Goal: Find specific page/section: Find specific page/section

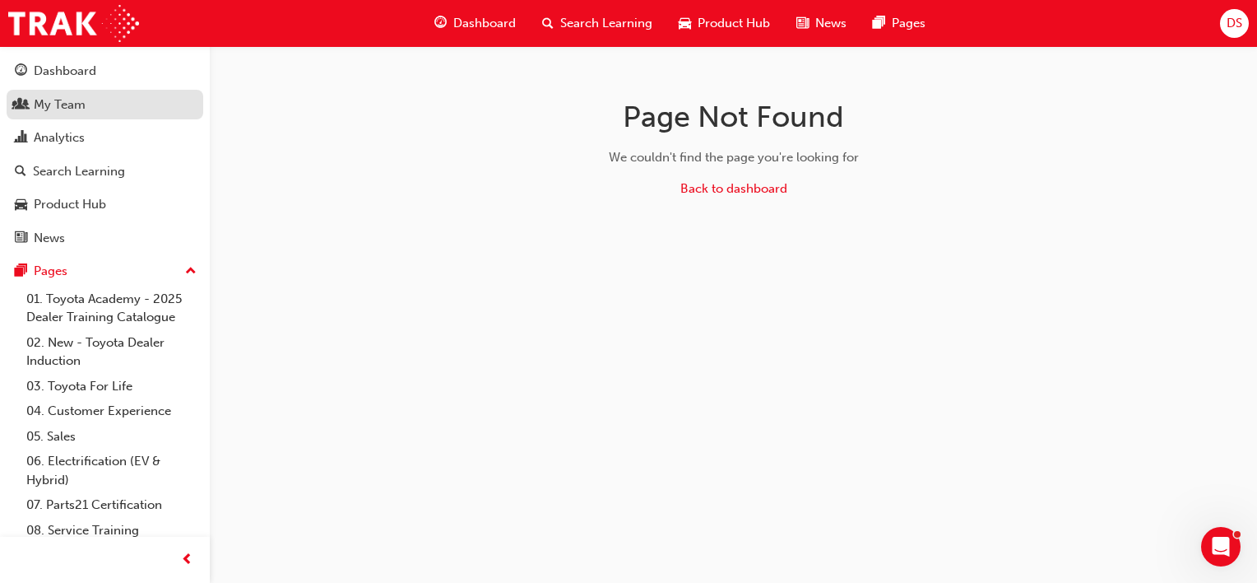
click at [78, 111] on div "My Team" at bounding box center [60, 104] width 52 height 19
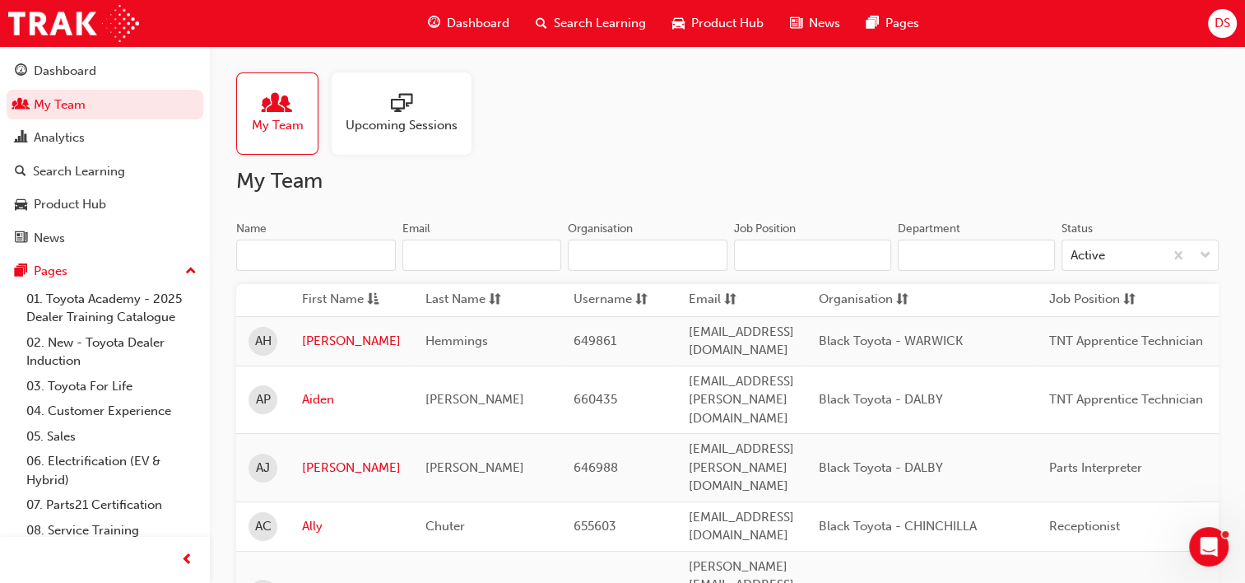
click at [274, 247] on input "Name" at bounding box center [316, 254] width 160 height 31
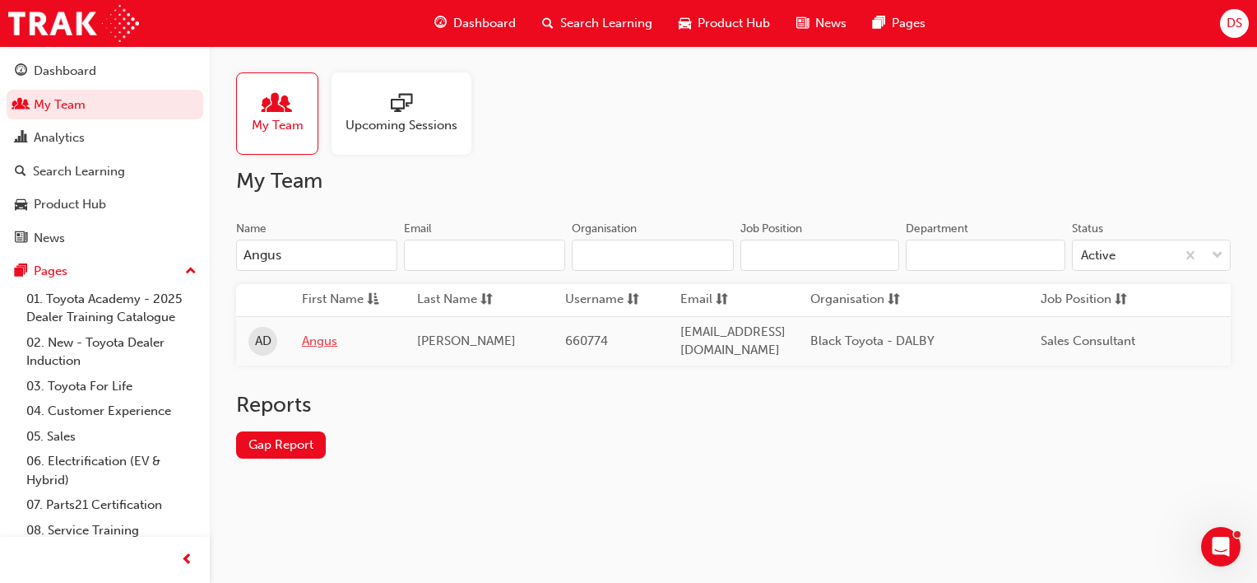
type input "Angus"
click at [303, 332] on link "Angus" at bounding box center [347, 341] width 91 height 19
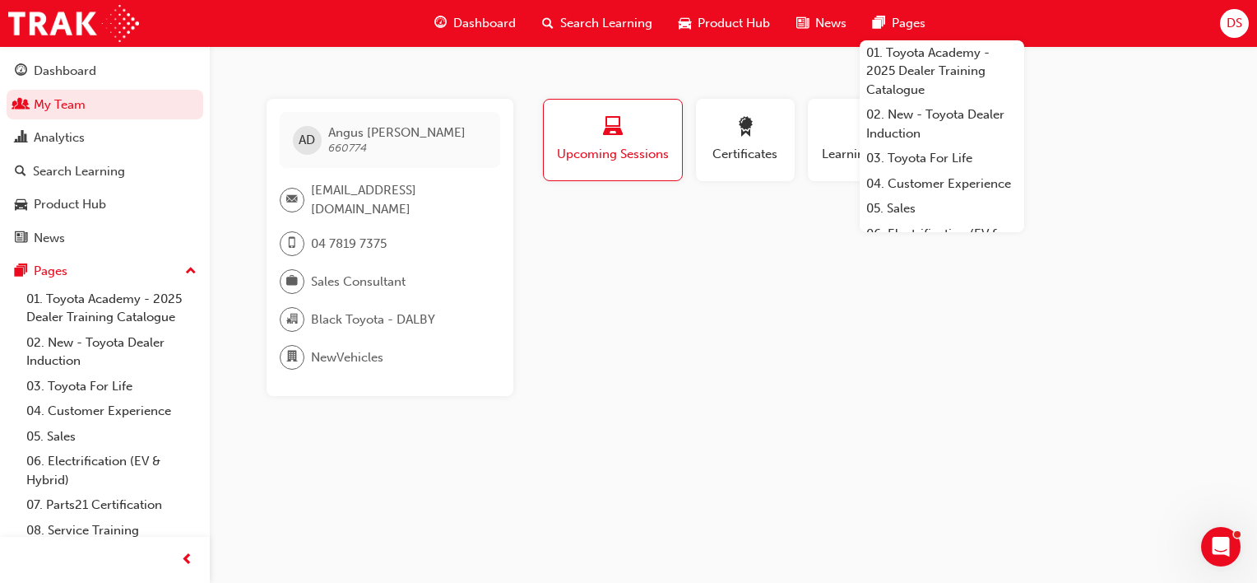
click at [1113, 237] on div "Profile Upcoming Sessions Certificates Learning History AD [PERSON_NAME] 660774…" at bounding box center [871, 247] width 662 height 297
